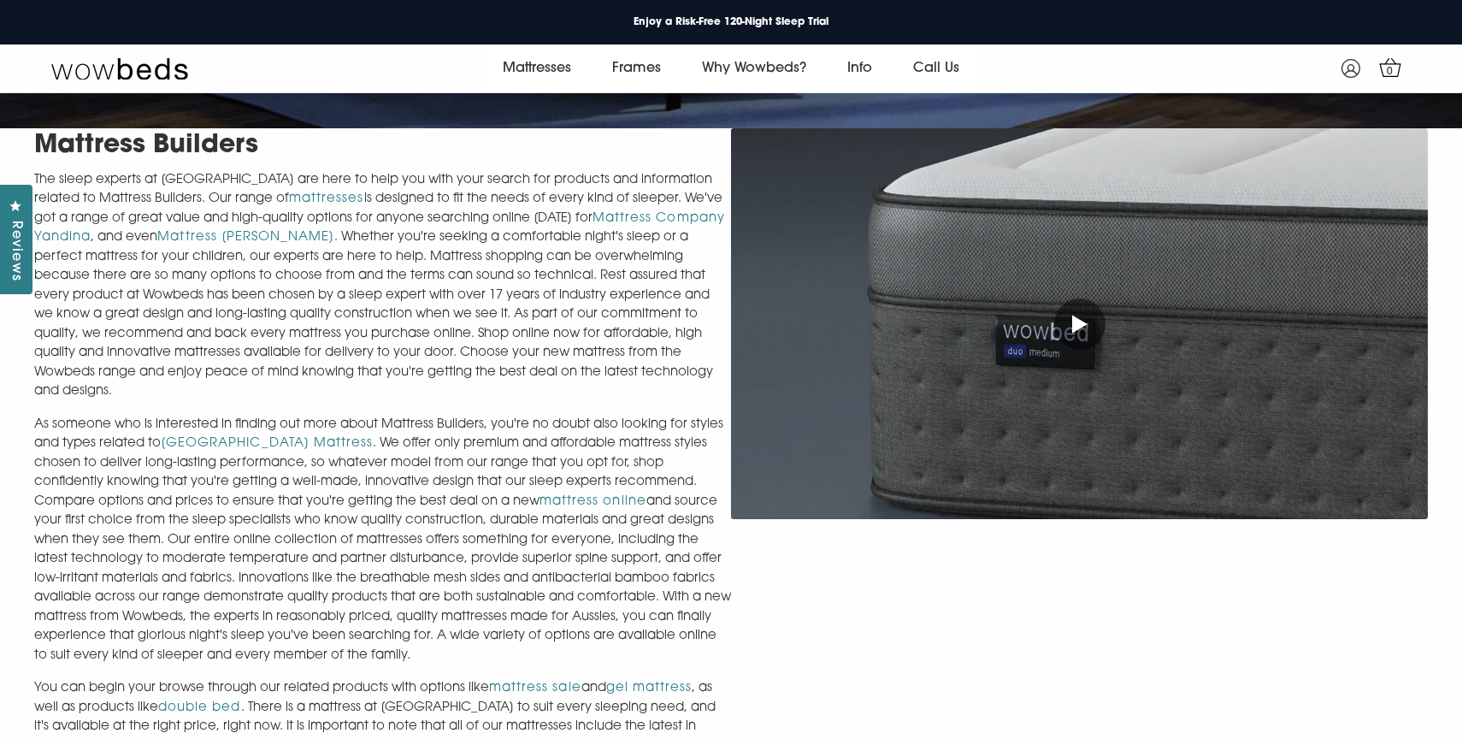
scroll to position [625, 0]
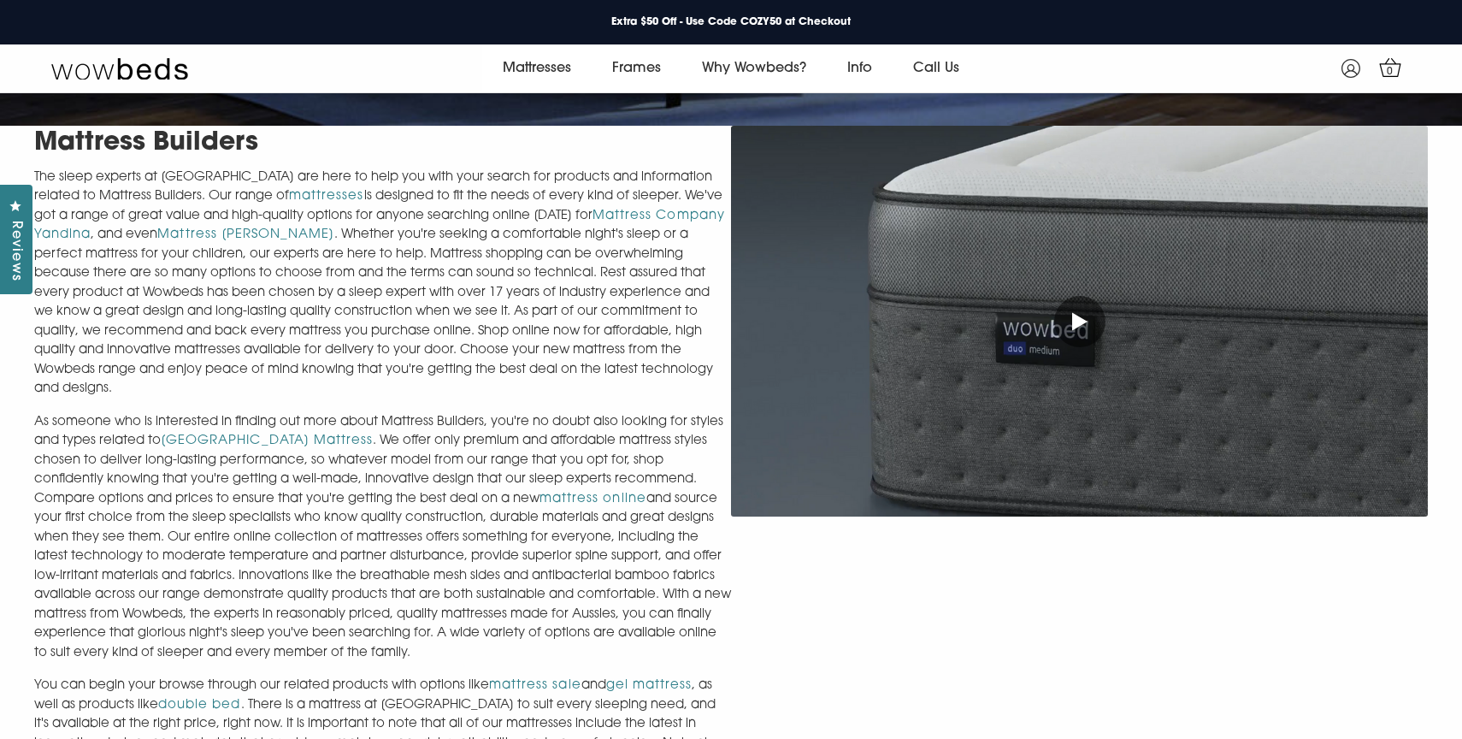
click at [327, 534] on p "As someone who is interested in finding out more about Mattress Builders, you'r…" at bounding box center [382, 538] width 697 height 251
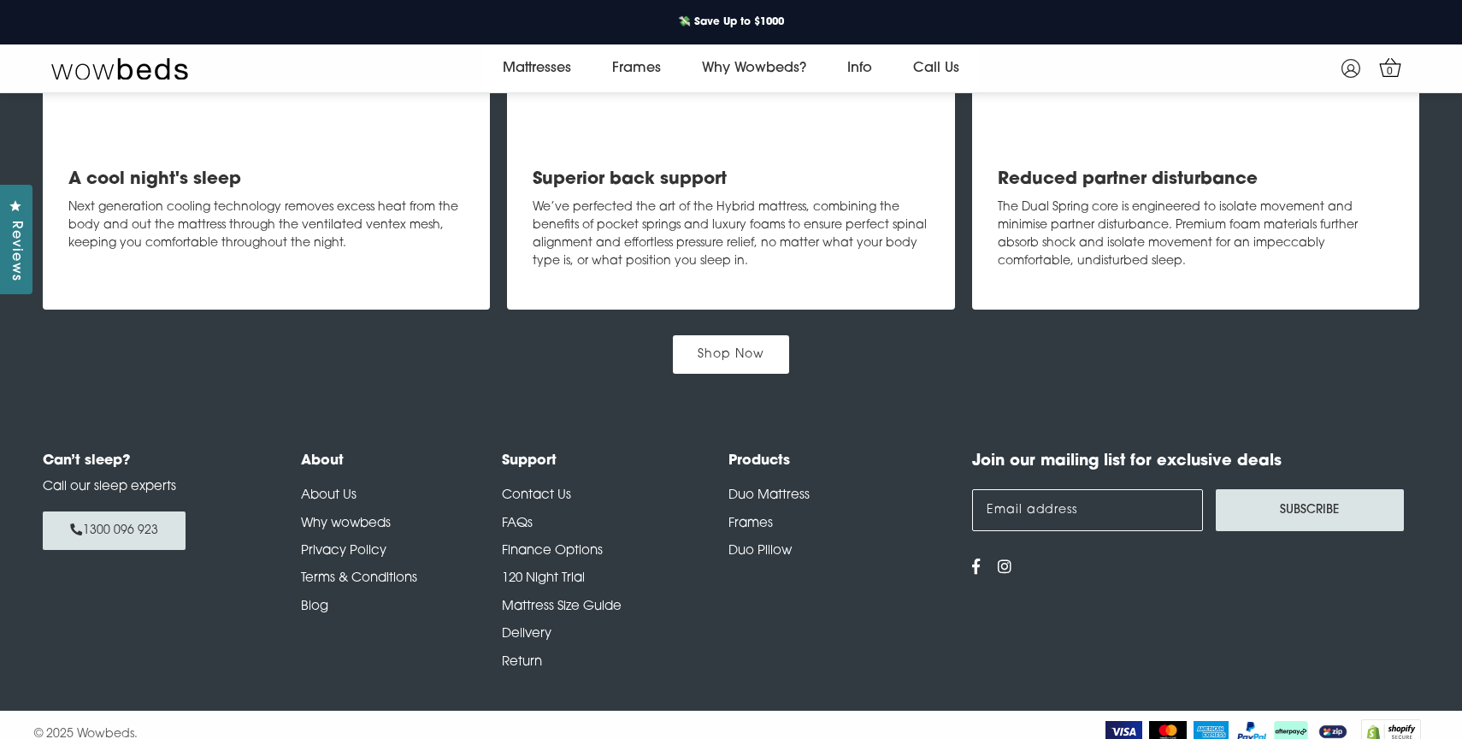
scroll to position [2242, 0]
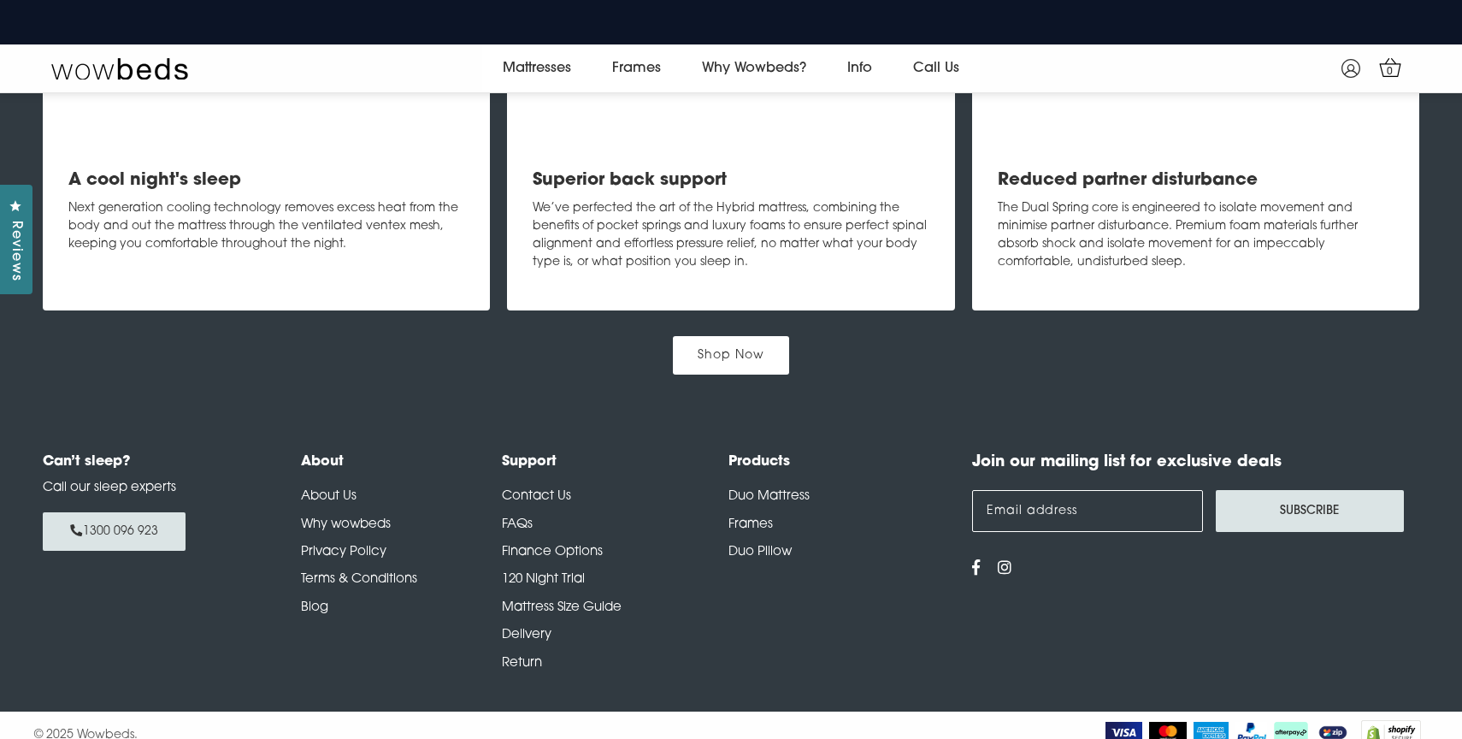
click at [754, 546] on link "Duo Pillow" at bounding box center [760, 552] width 63 height 13
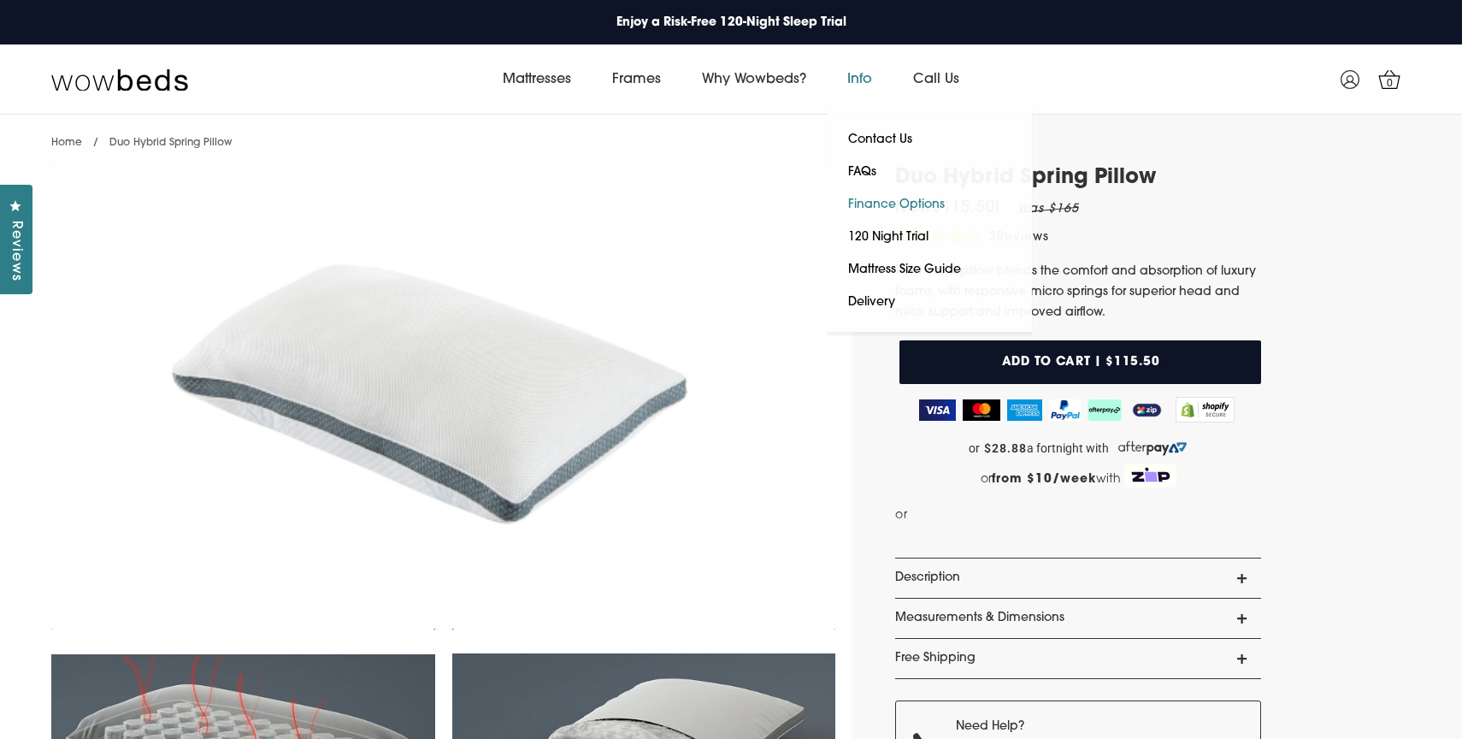
click at [879, 198] on link "Finance Options" at bounding box center [896, 205] width 139 height 32
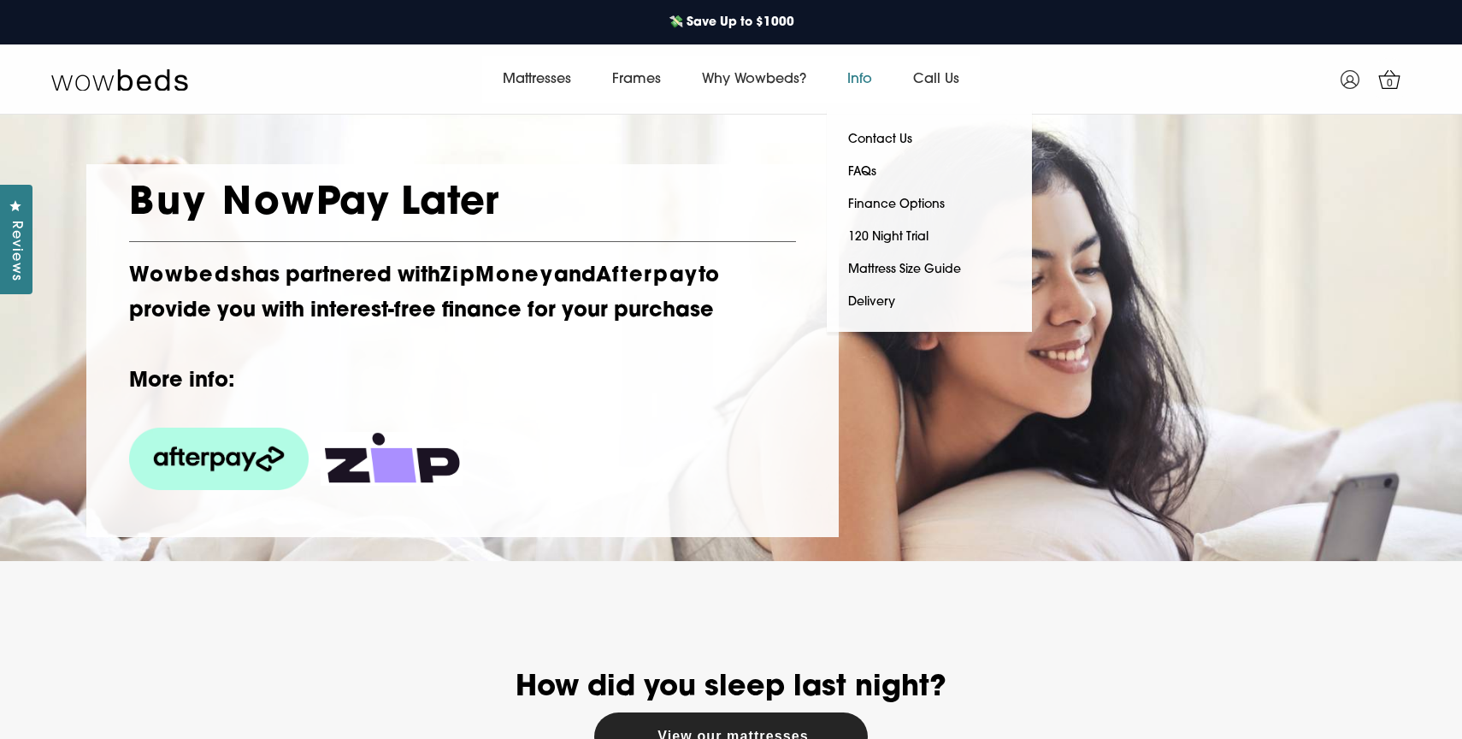
click at [866, 77] on link "Info" at bounding box center [860, 80] width 66 height 48
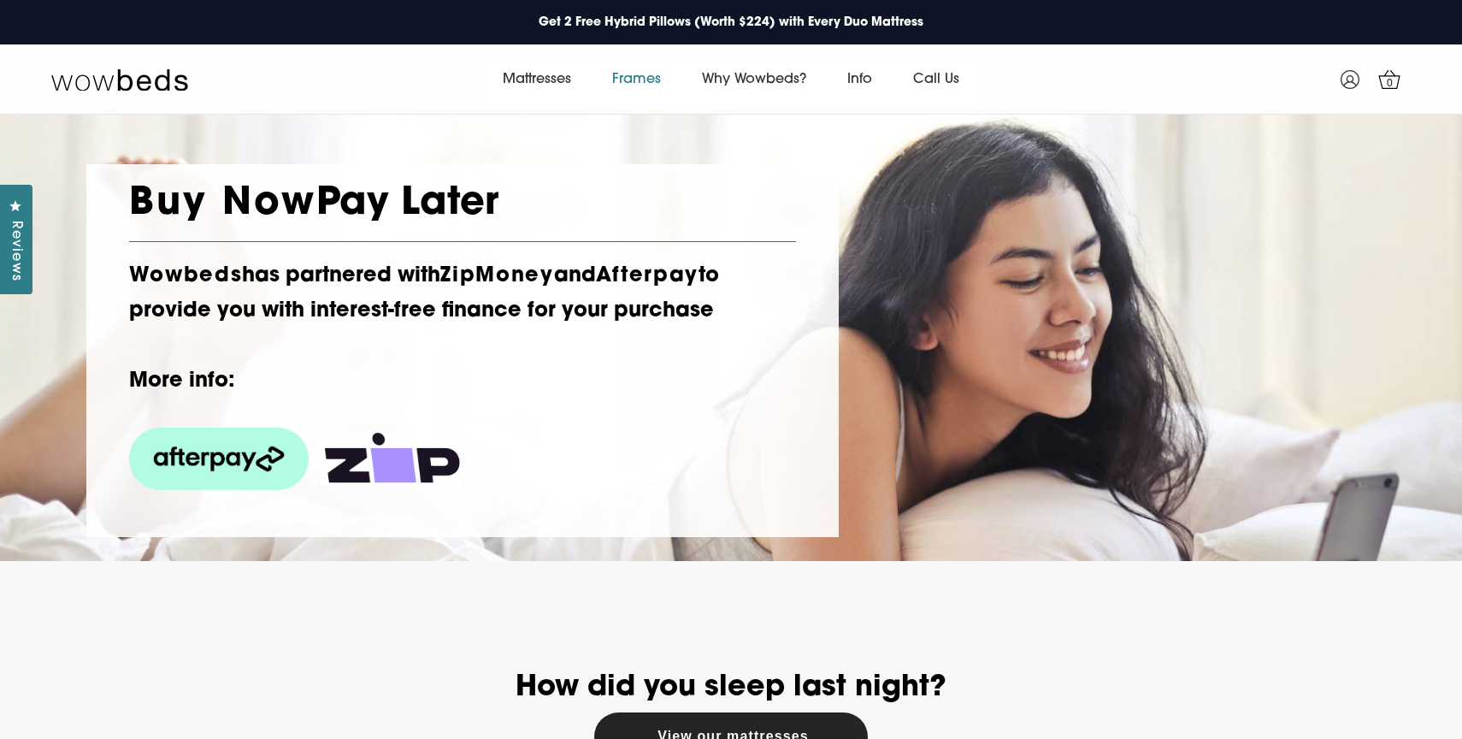
click at [647, 75] on link "Frames" at bounding box center [637, 80] width 90 height 48
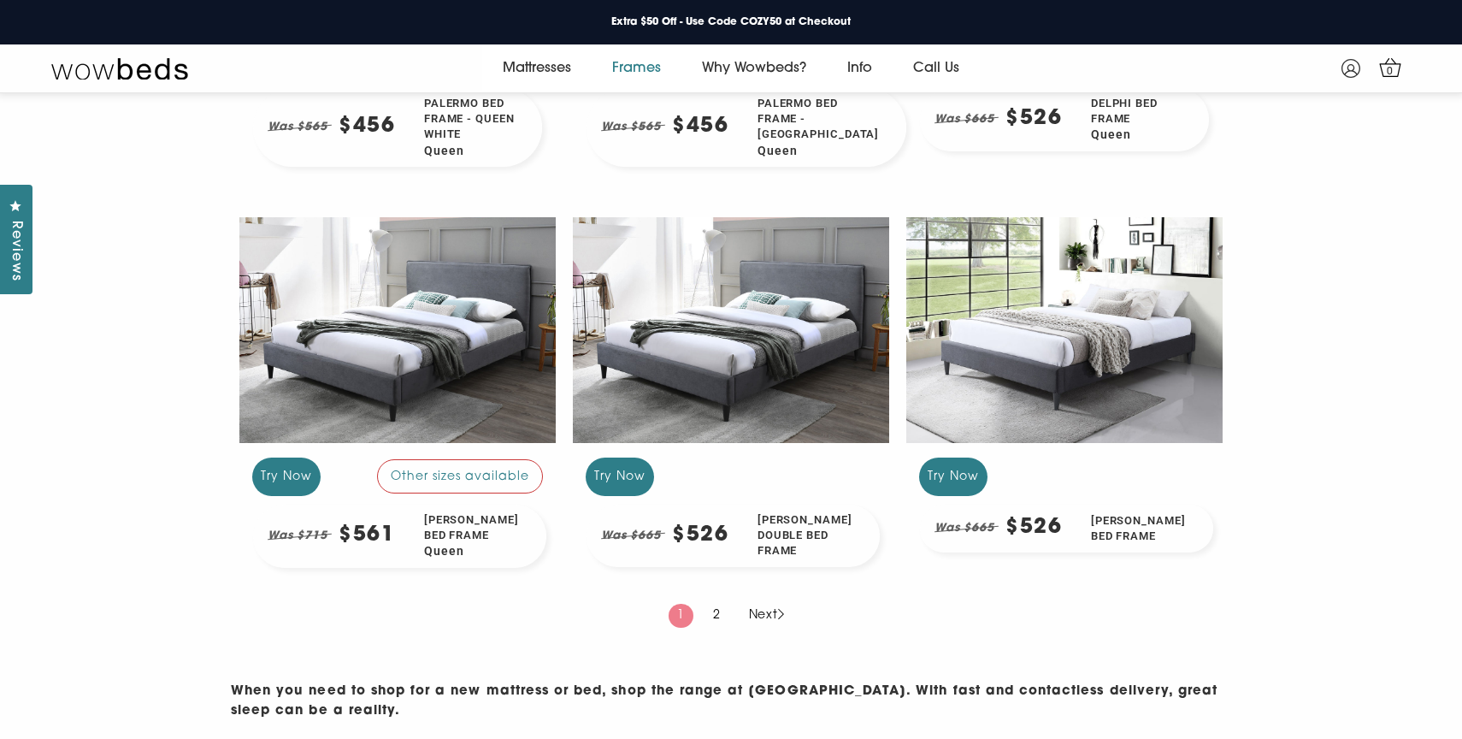
scroll to position [1600, 0]
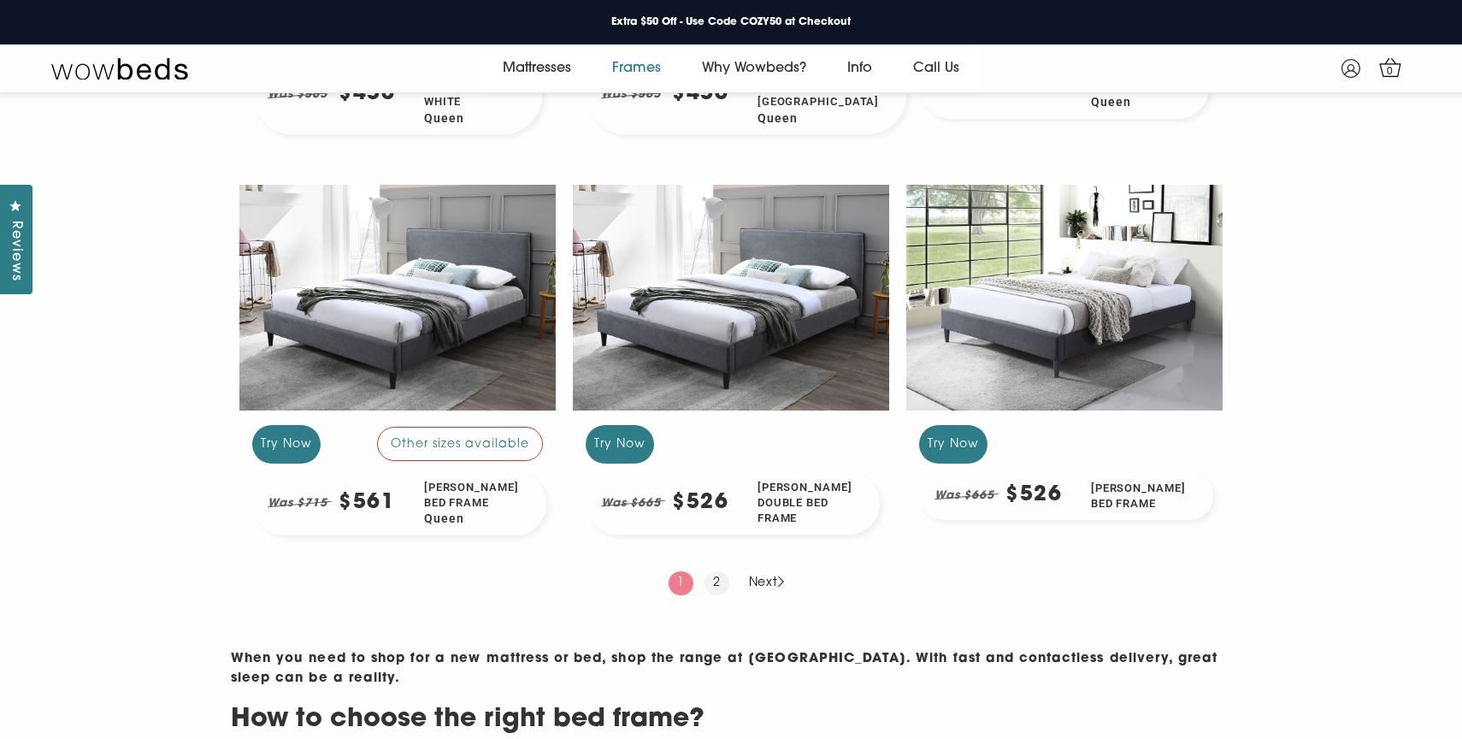
click at [713, 595] on link "2" at bounding box center [717, 583] width 25 height 24
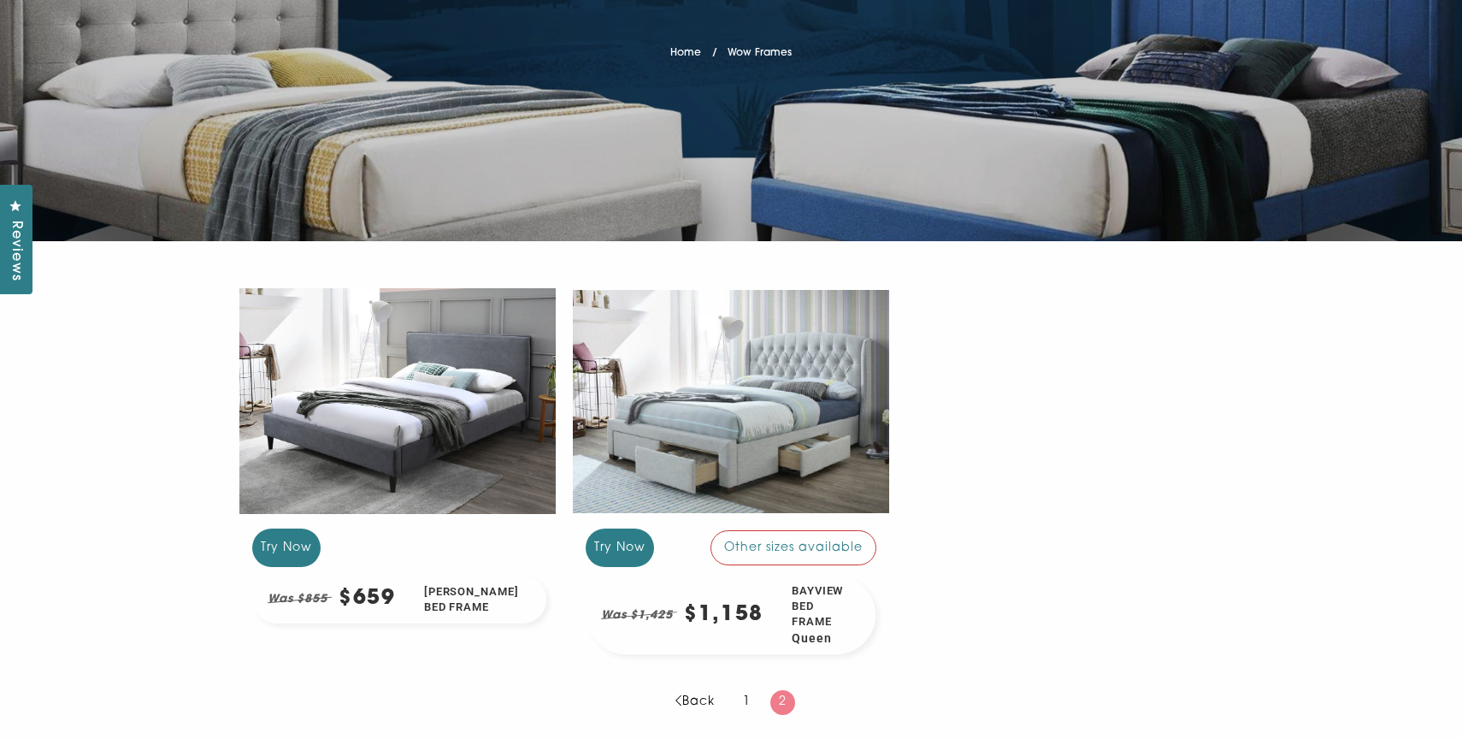
scroll to position [489, 0]
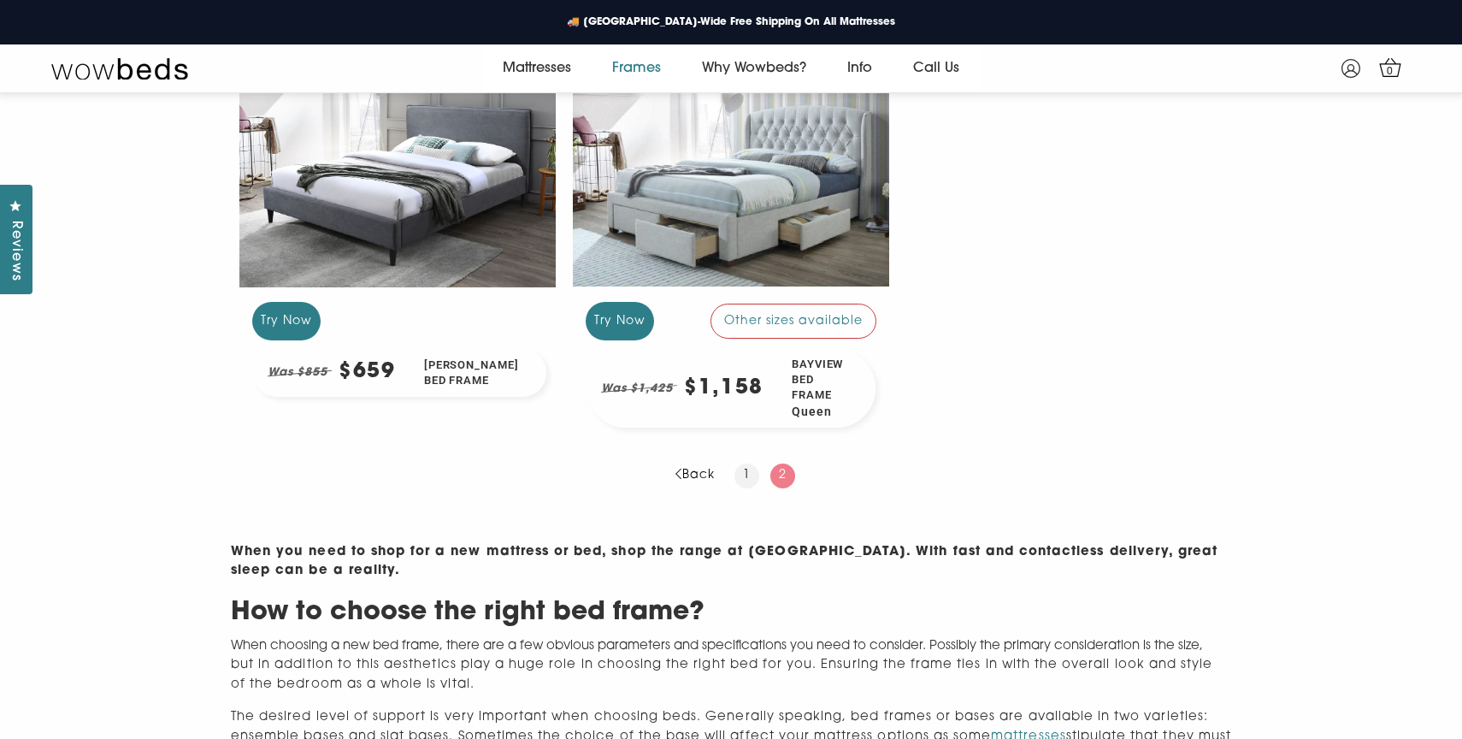
click at [741, 470] on link "1" at bounding box center [747, 475] width 25 height 24
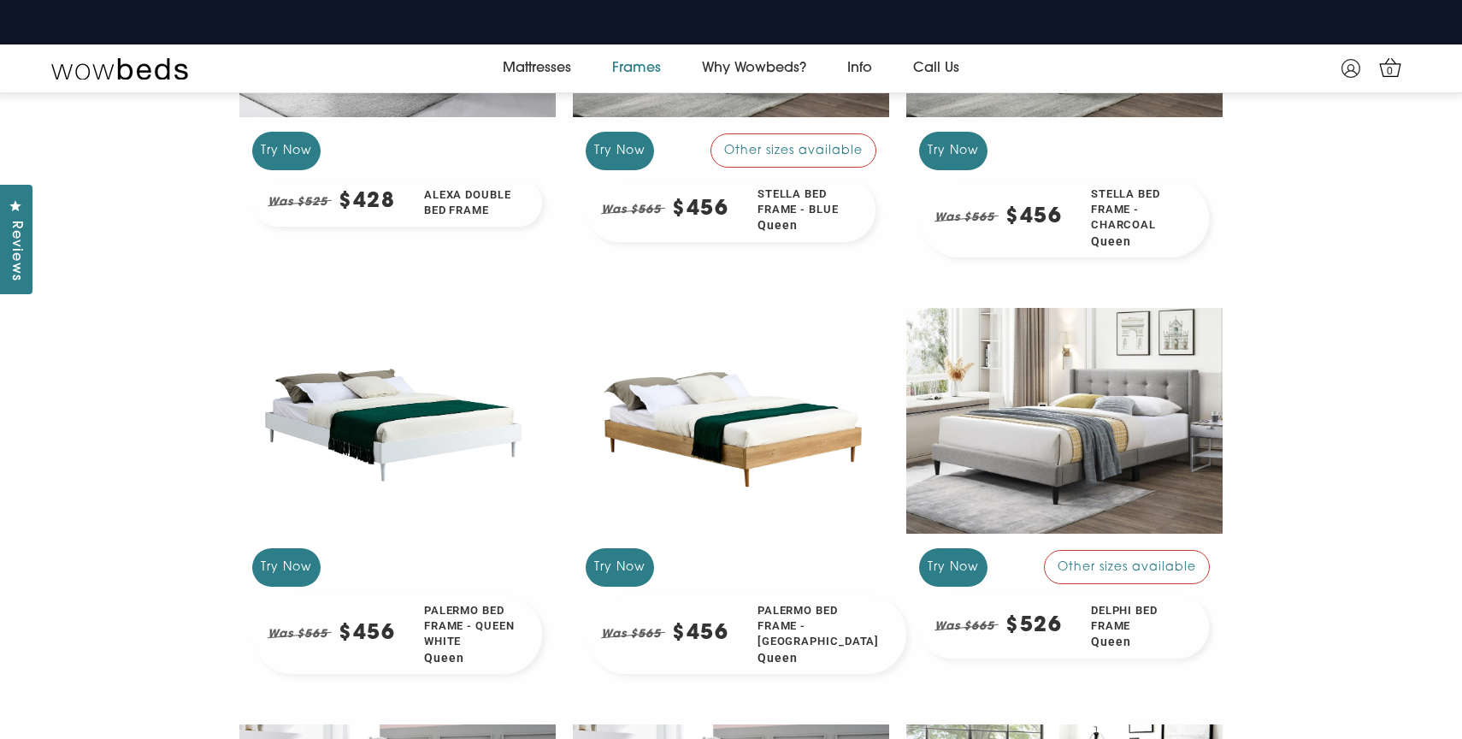
scroll to position [1070, 0]
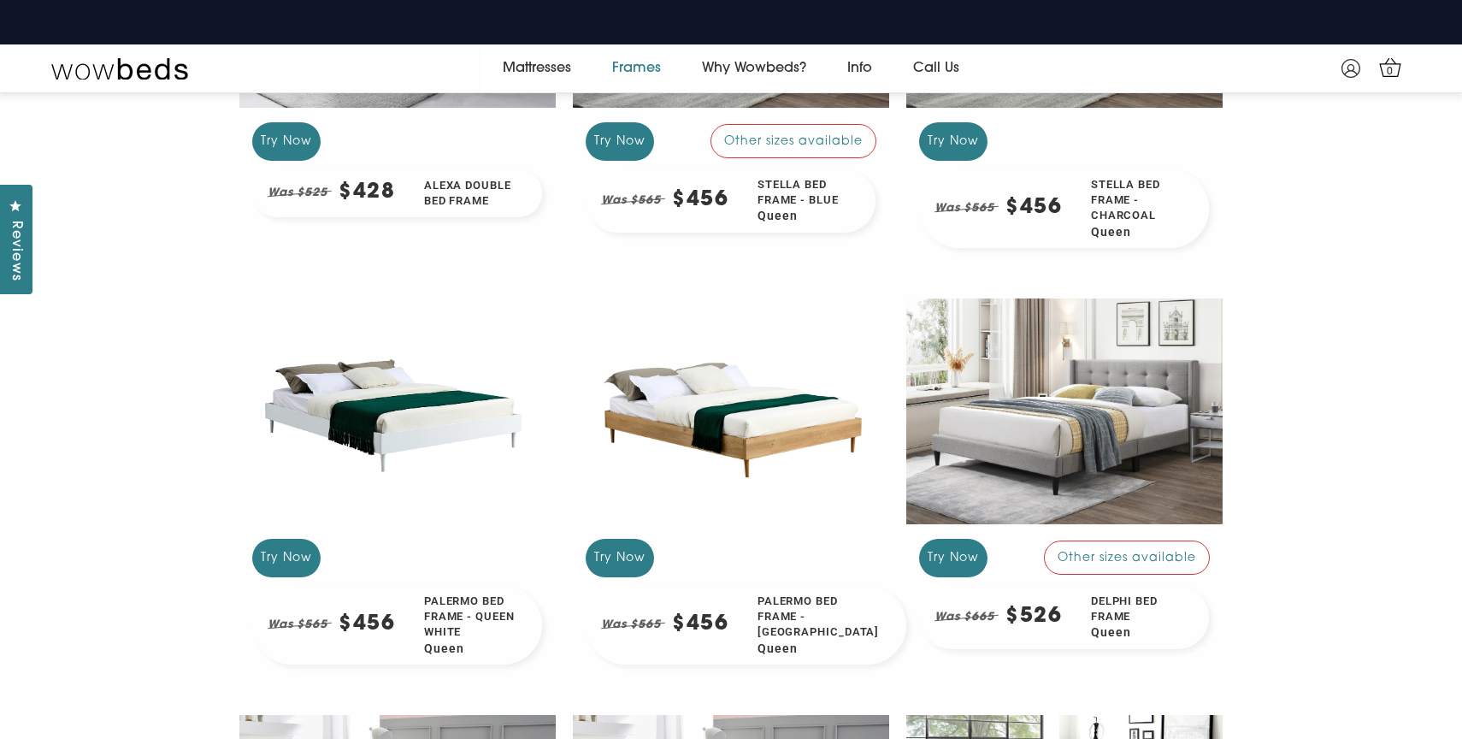
click at [741, 470] on div at bounding box center [731, 410] width 316 height 237
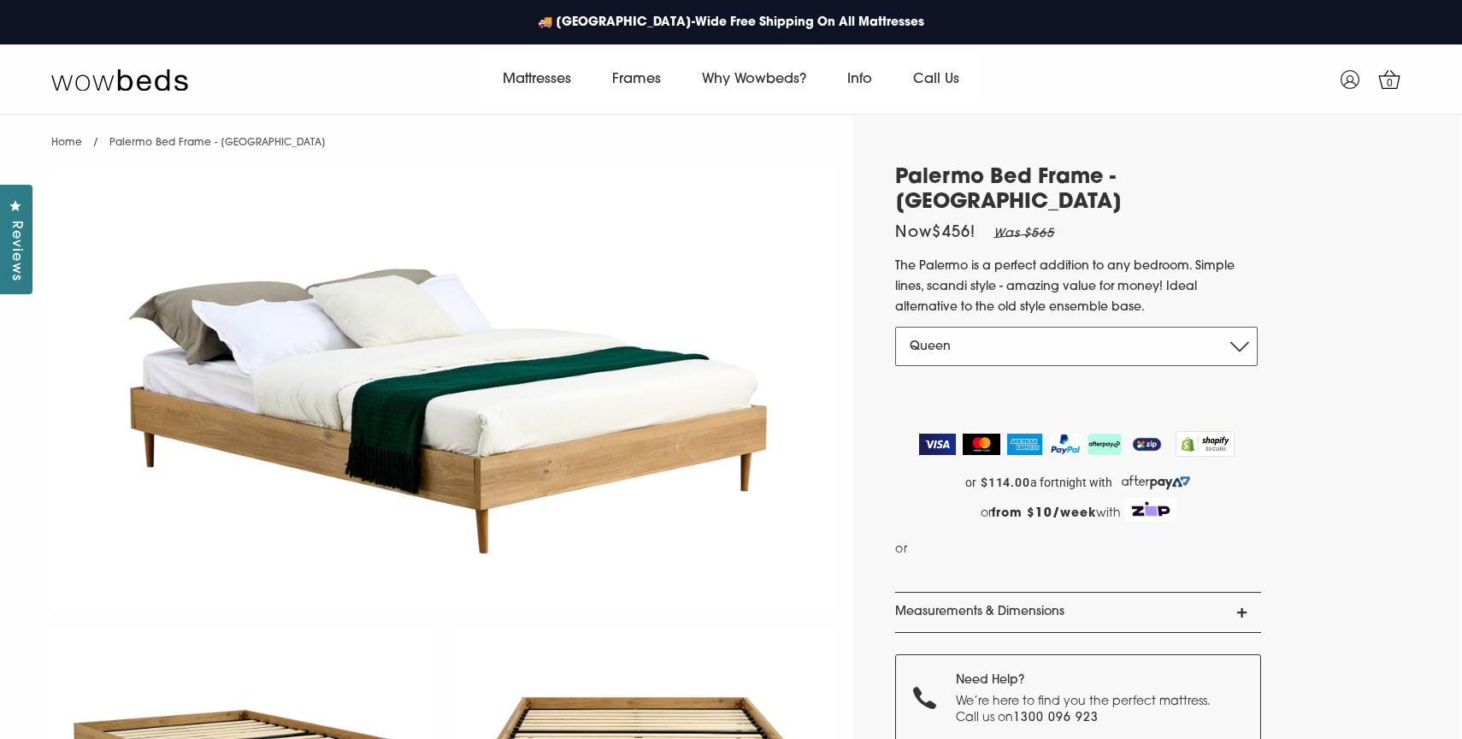
click at [979, 348] on select "Queen" at bounding box center [1076, 346] width 363 height 39
